Goal: Information Seeking & Learning: Check status

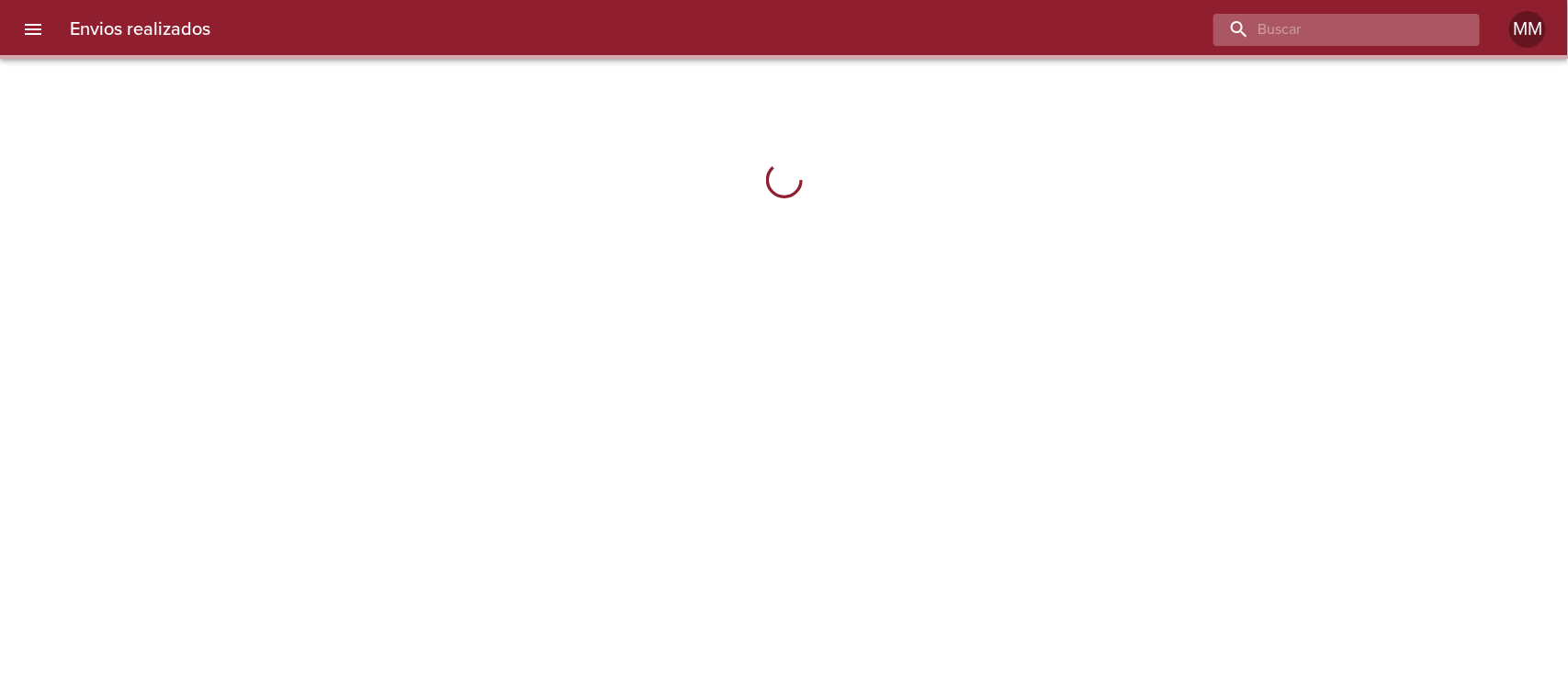
click at [1356, 34] on input "buscar" at bounding box center [1331, 30] width 235 height 32
paste input "[PERSON_NAME] [PERSON_NAME]"
type input "[PERSON_NAME] [PERSON_NAME]"
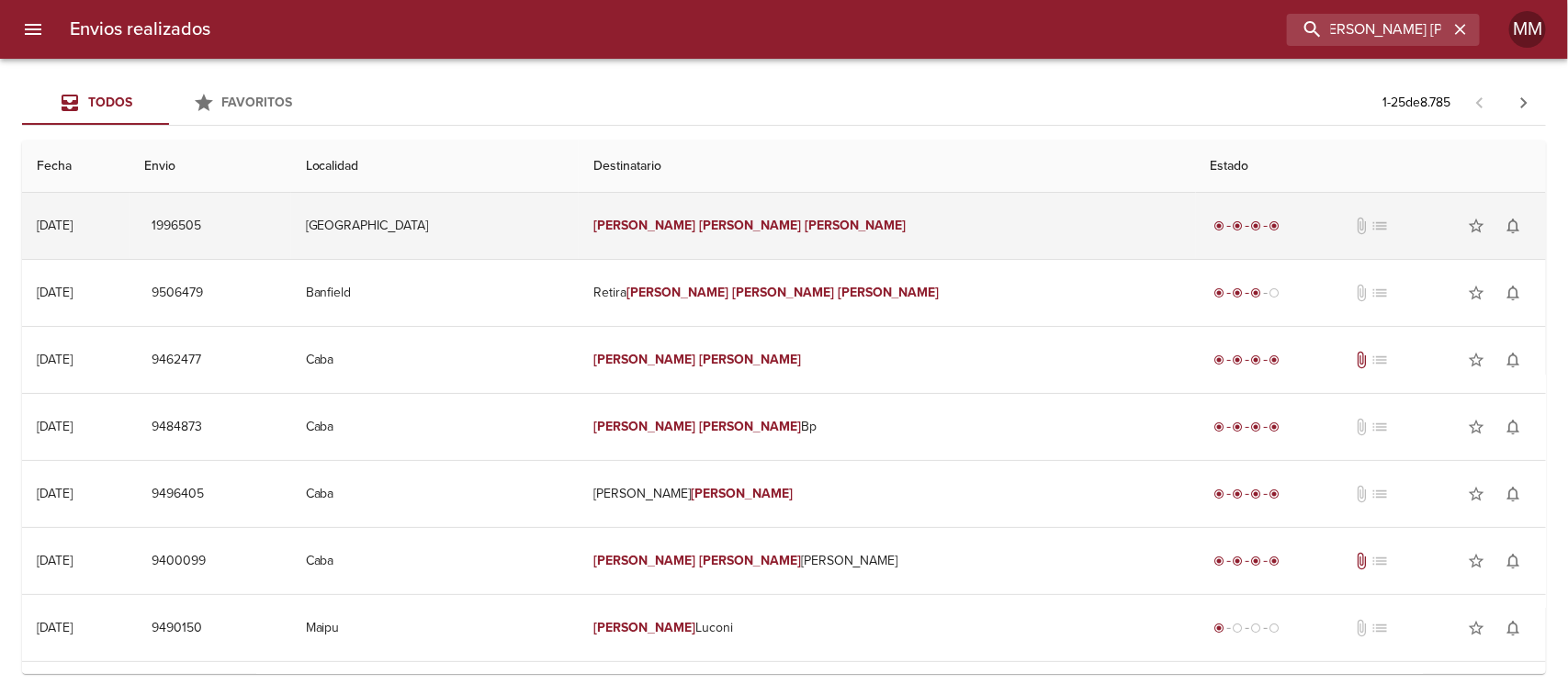
click at [762, 218] on em "[PERSON_NAME]" at bounding box center [749, 225] width 102 height 16
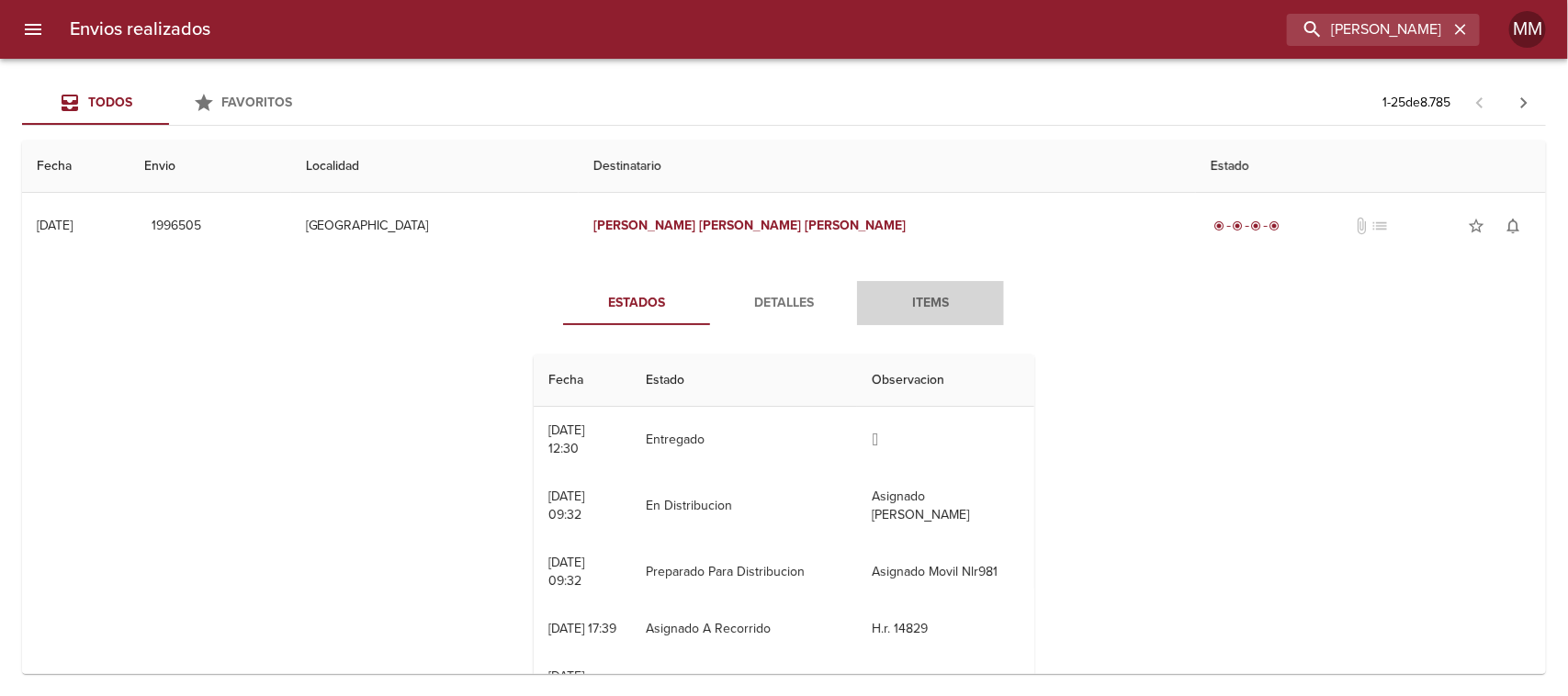
click at [980, 295] on span "Items" at bounding box center [929, 303] width 125 height 23
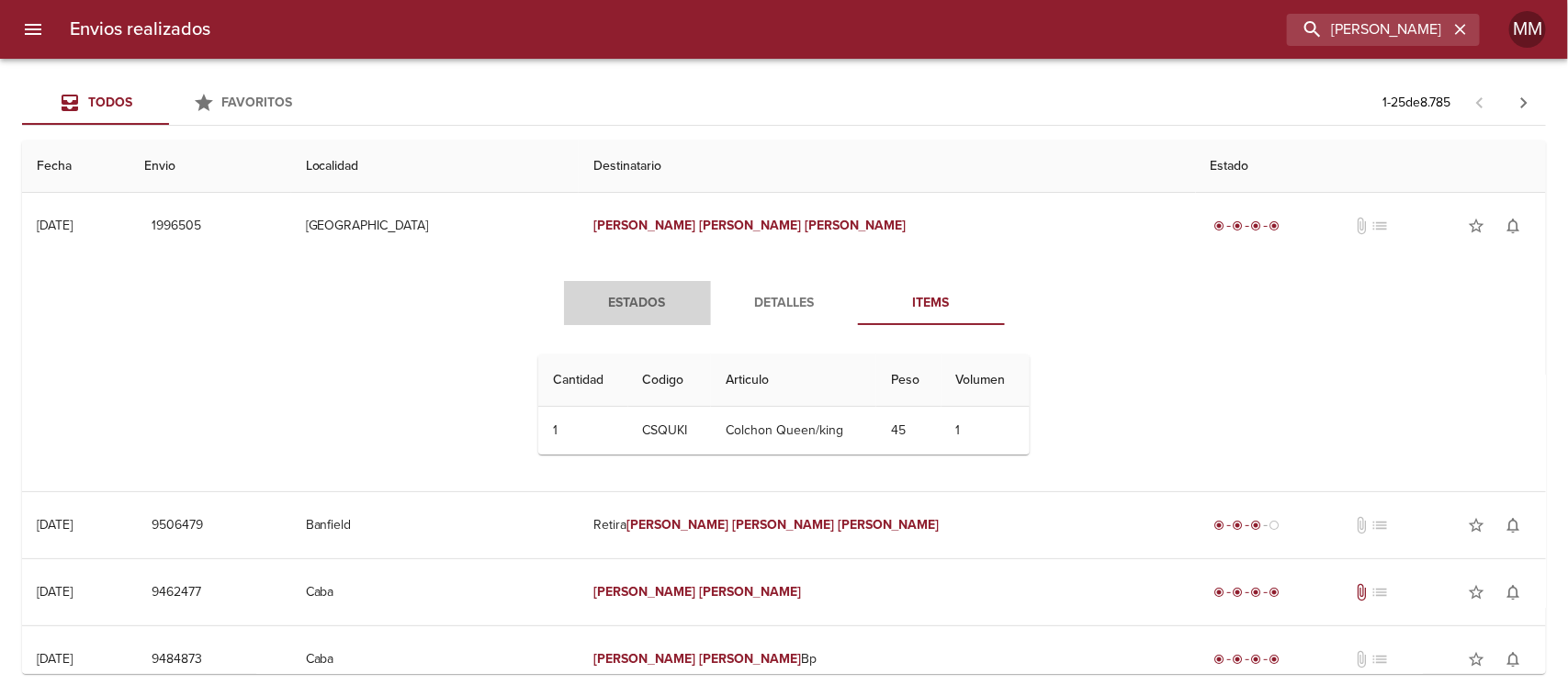
click at [643, 295] on span "Estados" at bounding box center [637, 303] width 125 height 23
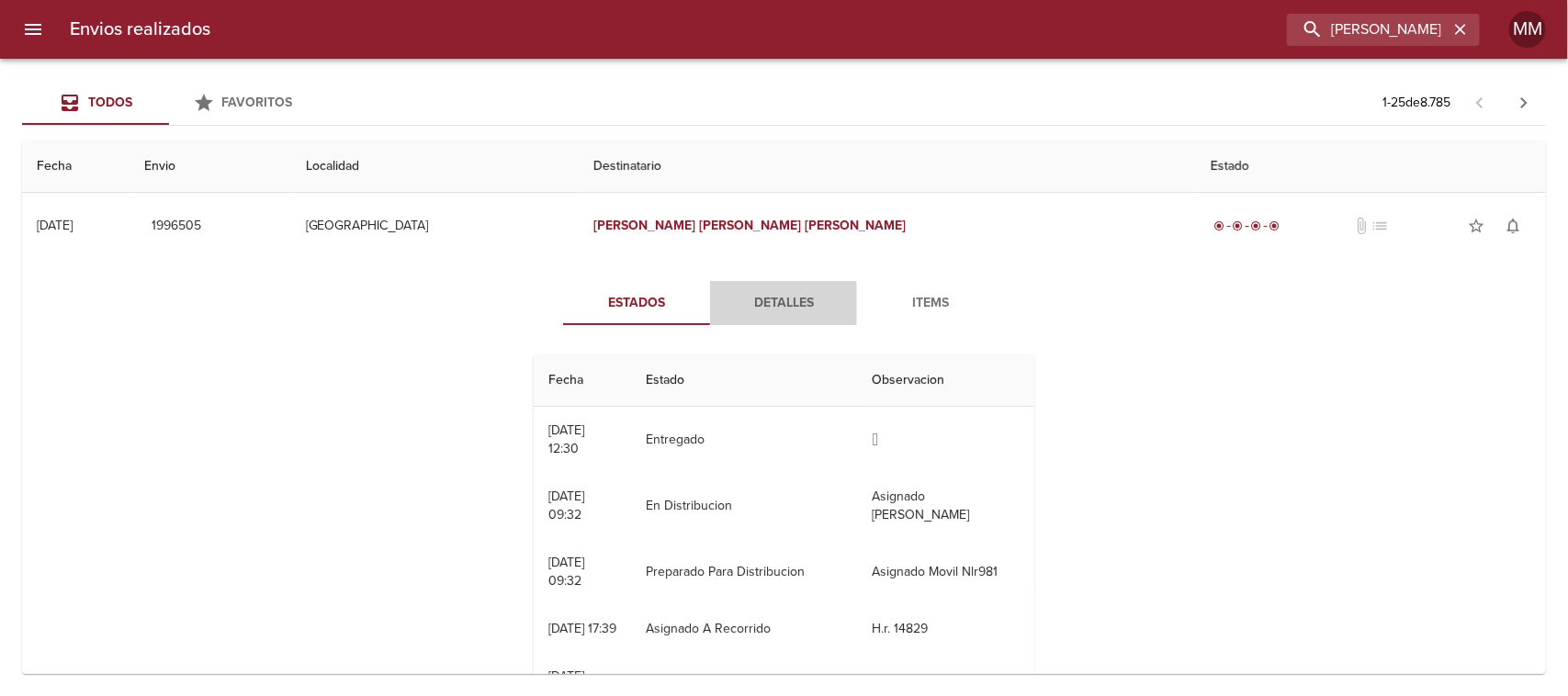
click at [776, 320] on button "Detalles" at bounding box center [783, 303] width 147 height 44
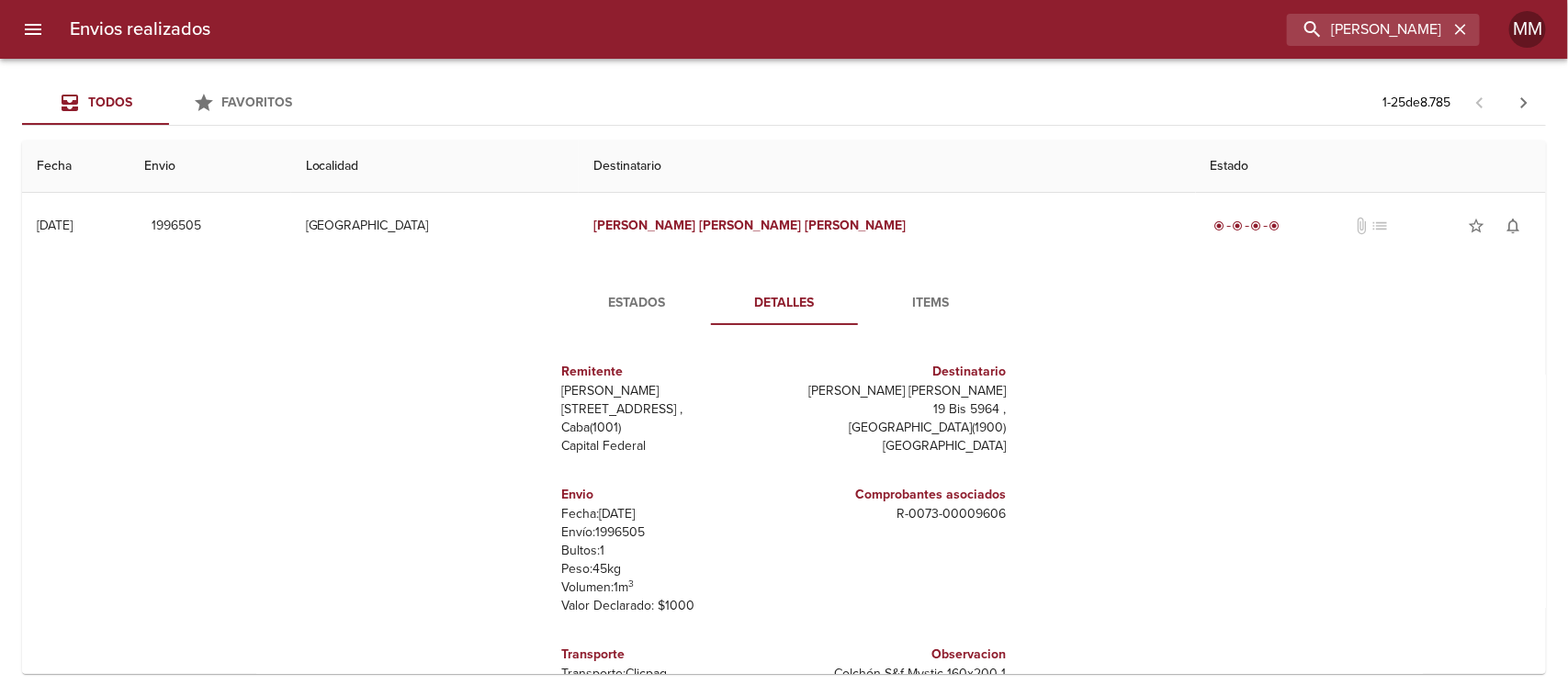
click at [932, 306] on span "Items" at bounding box center [930, 303] width 125 height 23
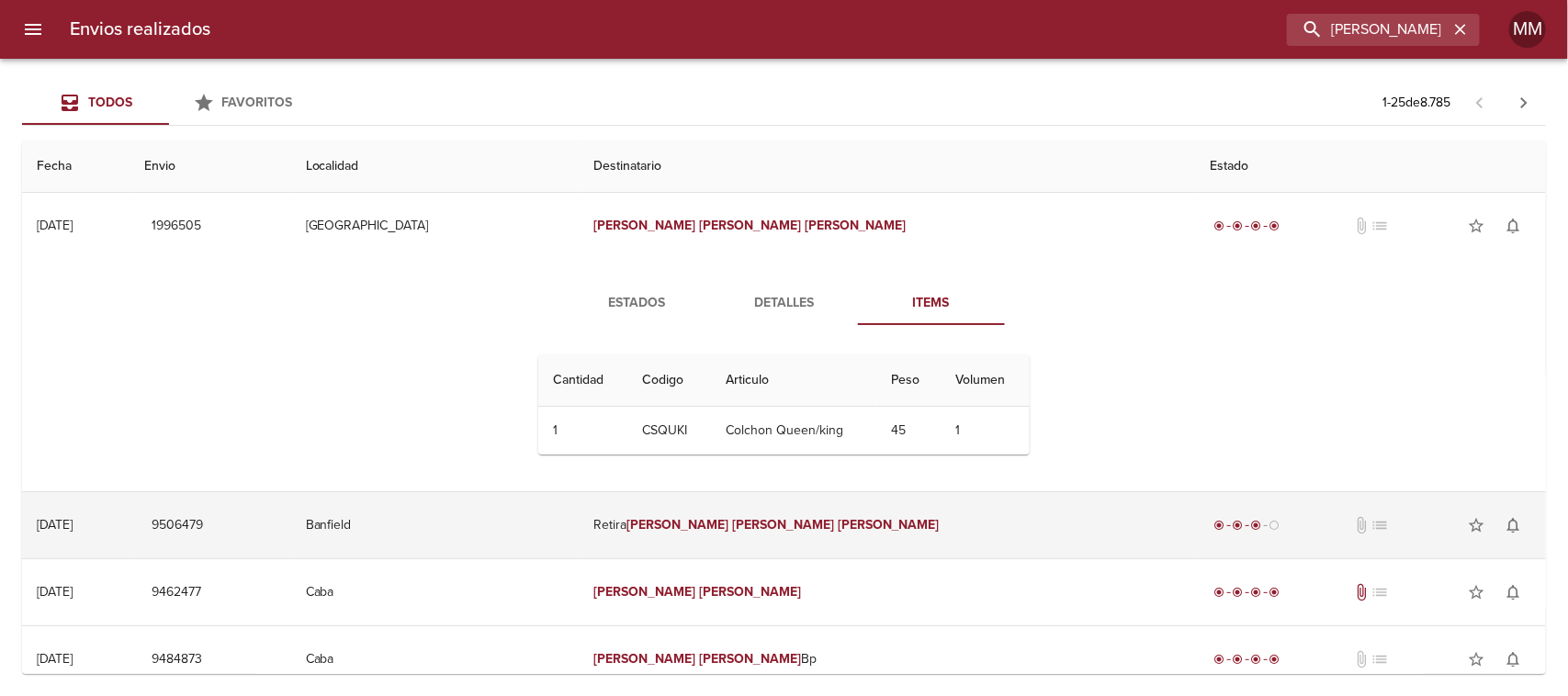
click at [805, 519] on em "[PERSON_NAME]" at bounding box center [782, 524] width 102 height 16
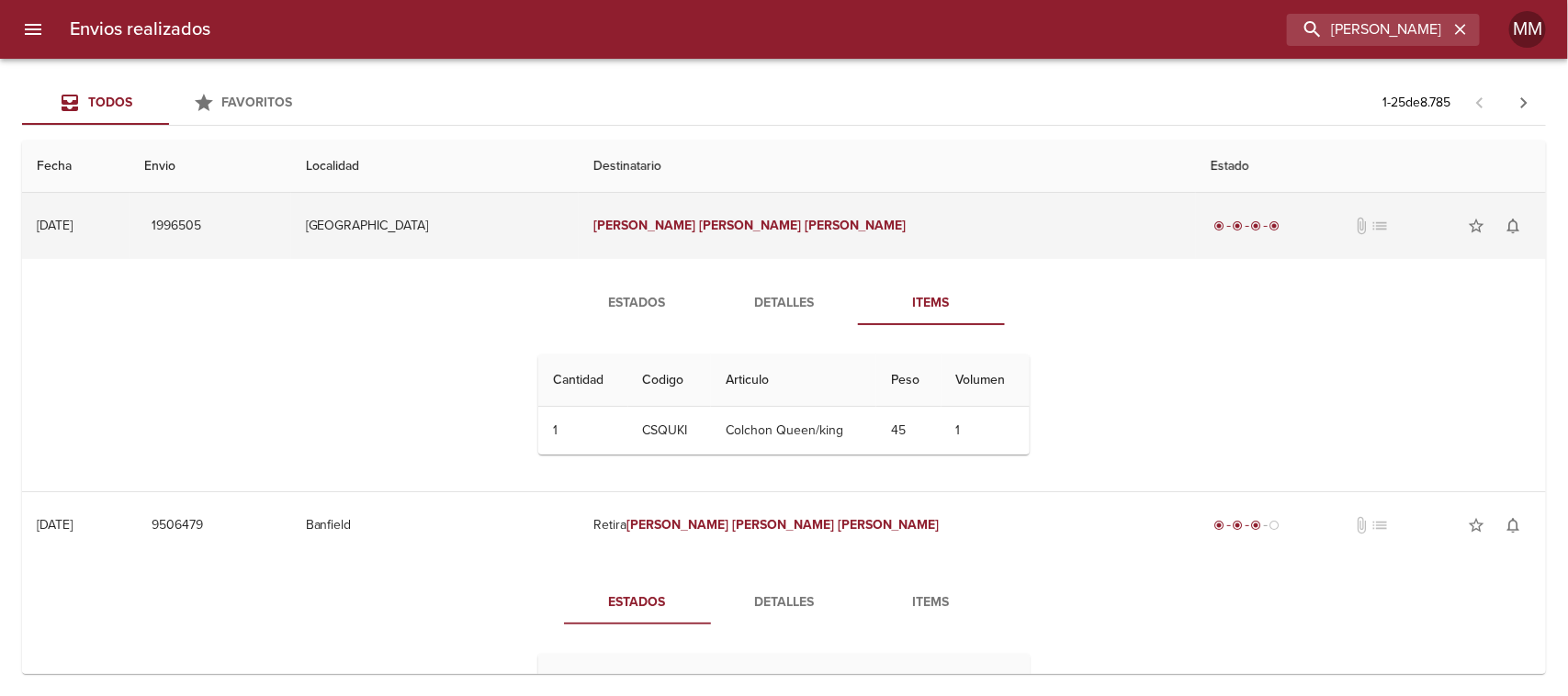
click at [753, 227] on em "[PERSON_NAME]" at bounding box center [749, 225] width 102 height 16
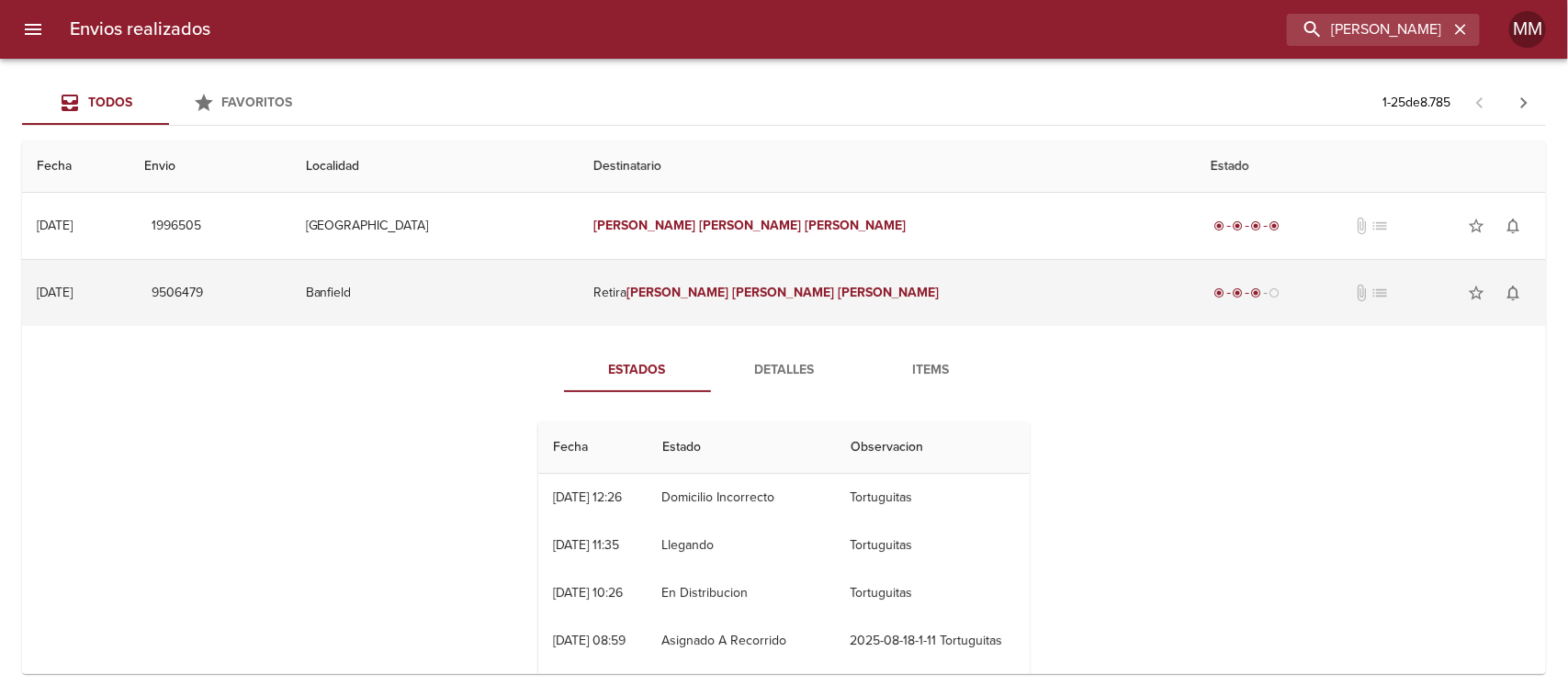
click at [729, 298] on em "[PERSON_NAME]" at bounding box center [677, 293] width 102 height 16
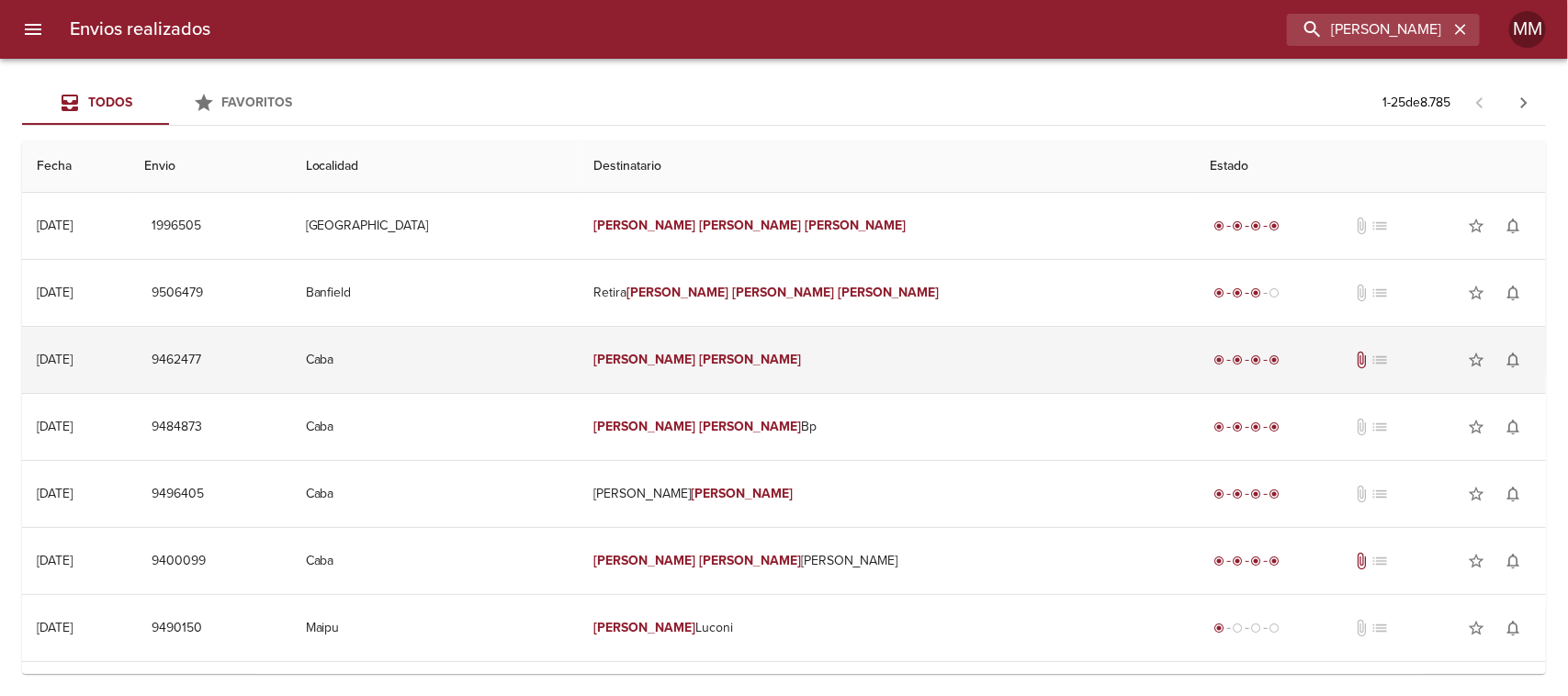
click at [745, 363] on em "[PERSON_NAME]" at bounding box center [749, 359] width 102 height 16
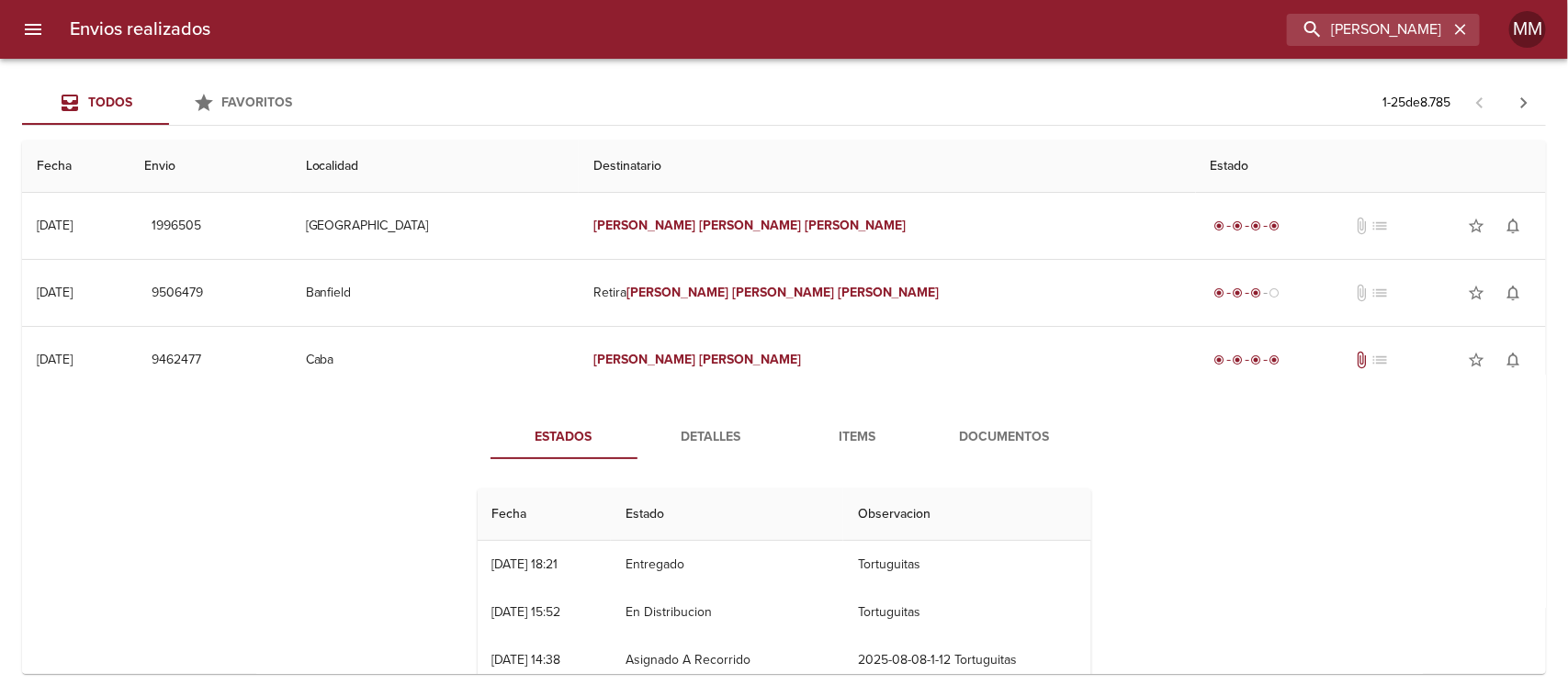
click at [1020, 436] on span "Documentos" at bounding box center [1004, 437] width 125 height 23
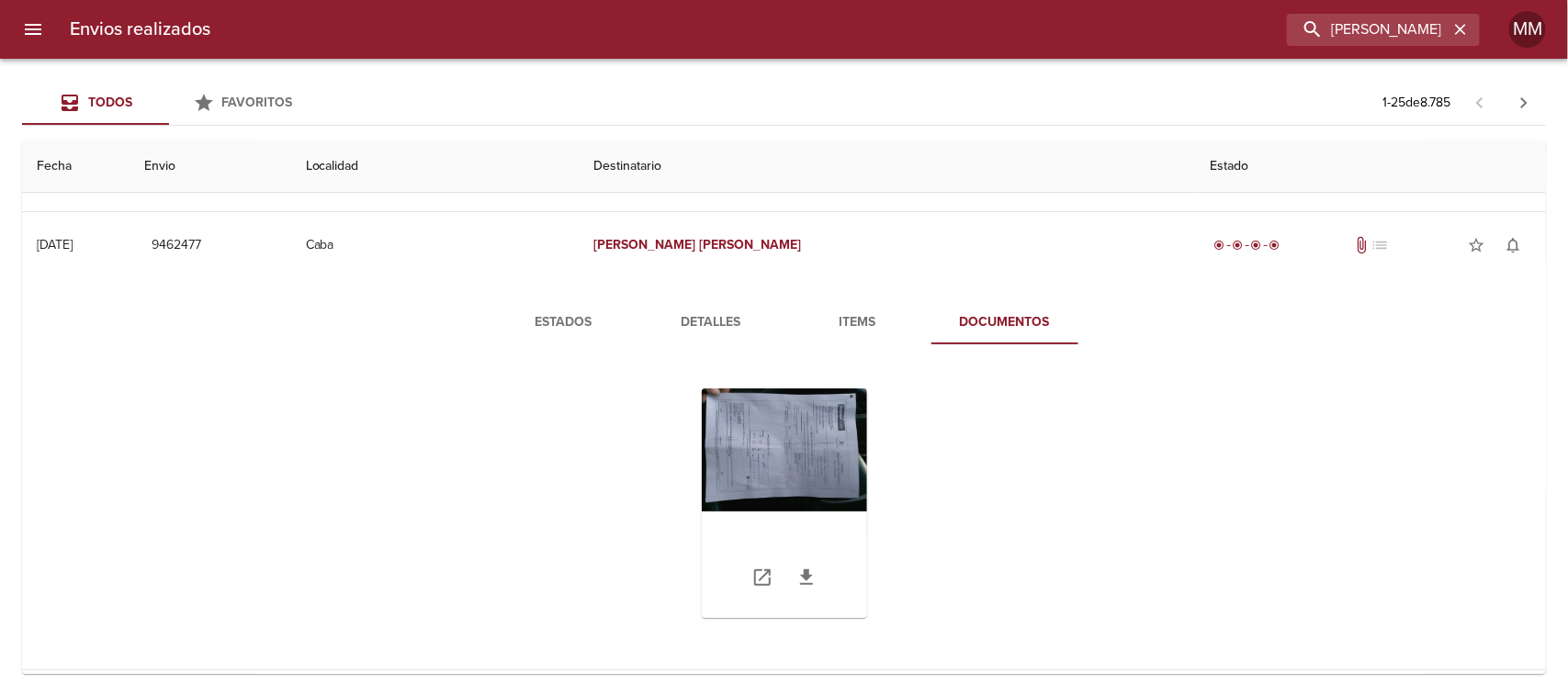
scroll to position [114, 0]
click at [746, 430] on div "Tabla de envíos del cliente" at bounding box center [784, 503] width 165 height 230
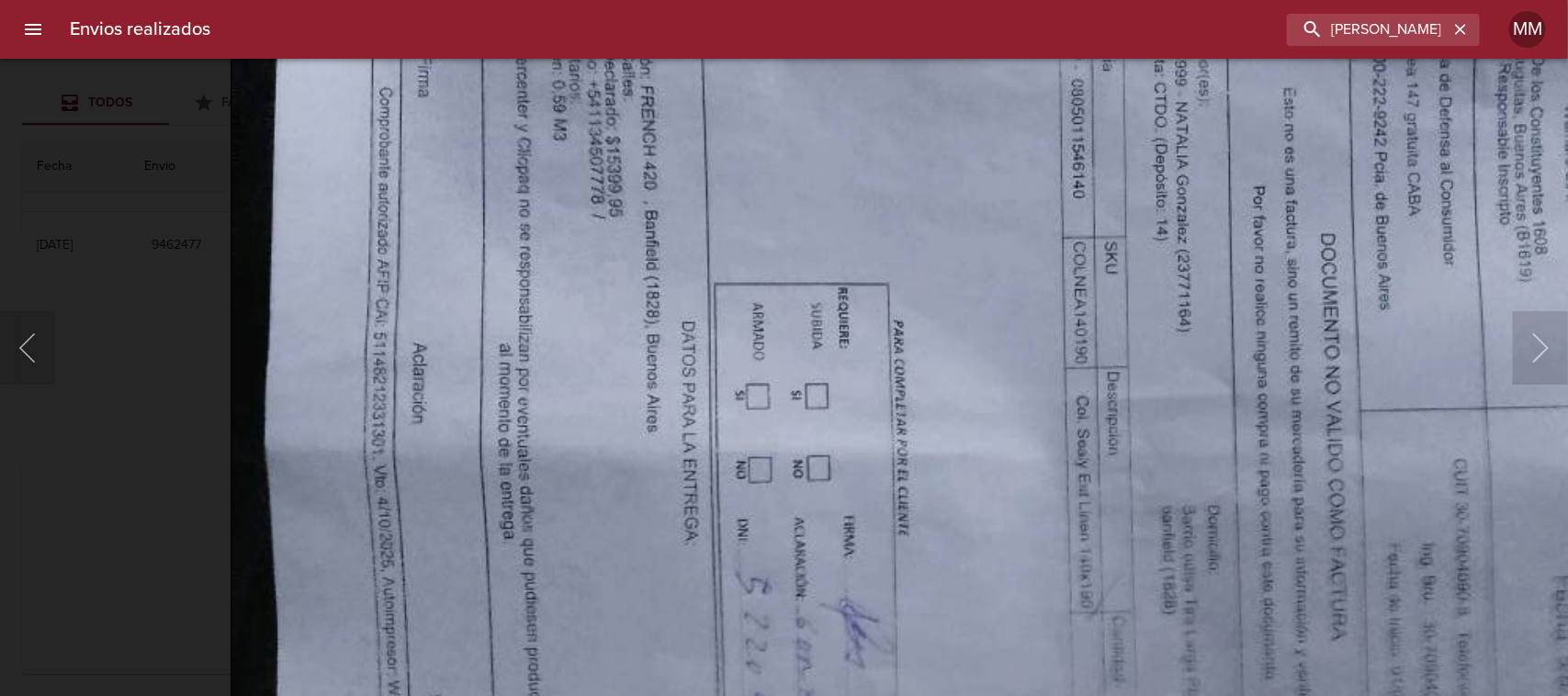
click at [599, 279] on img "Lightbox" at bounding box center [1057, 474] width 1654 height 1227
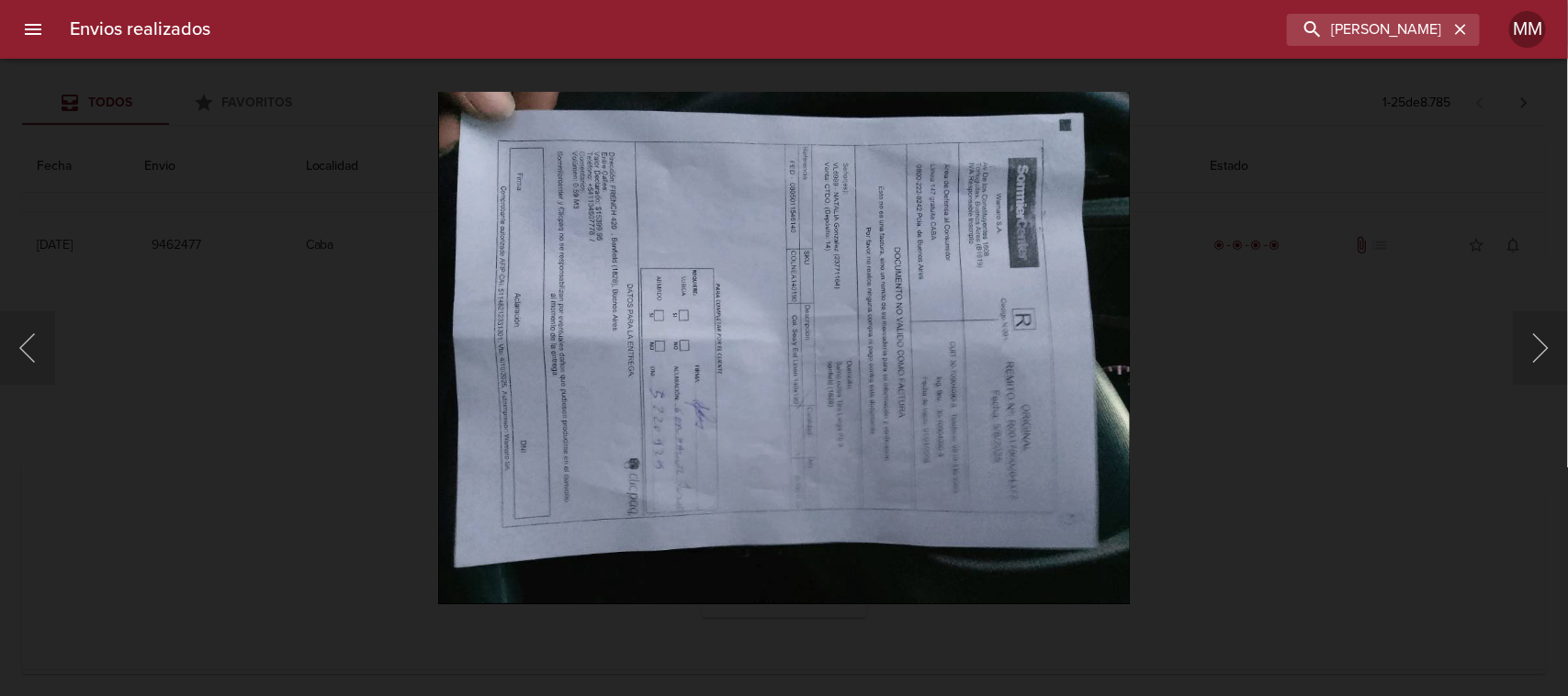
click at [1242, 250] on div "Lightbox" at bounding box center [784, 348] width 1568 height 696
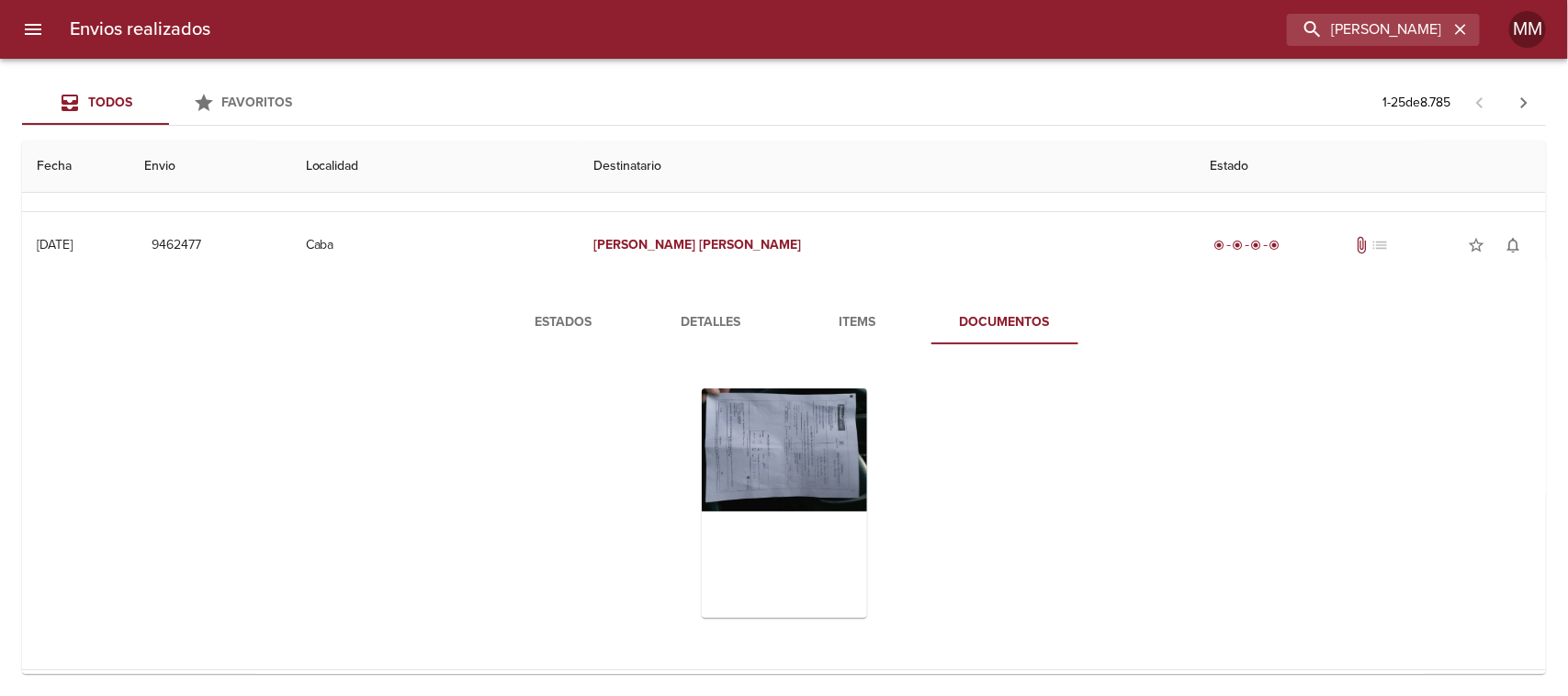
scroll to position [0, 0]
